Goal: Navigation & Orientation: Find specific page/section

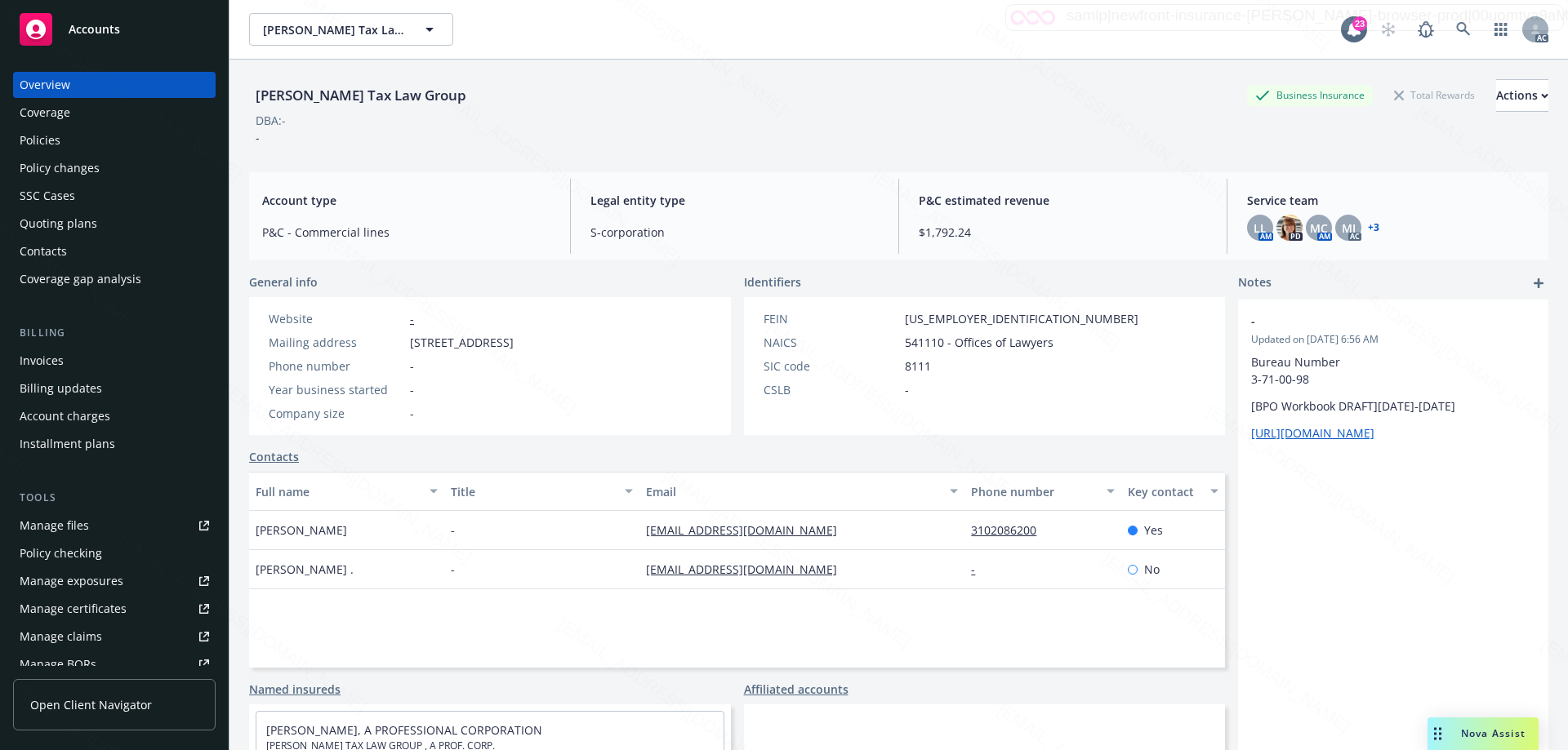
click at [42, 15] on rect at bounding box center [35, 29] width 33 height 33
